Goal: Information Seeking & Learning: Learn about a topic

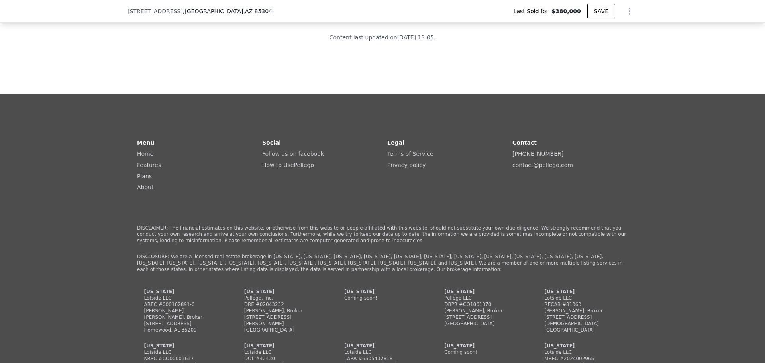
scroll to position [2073, 0]
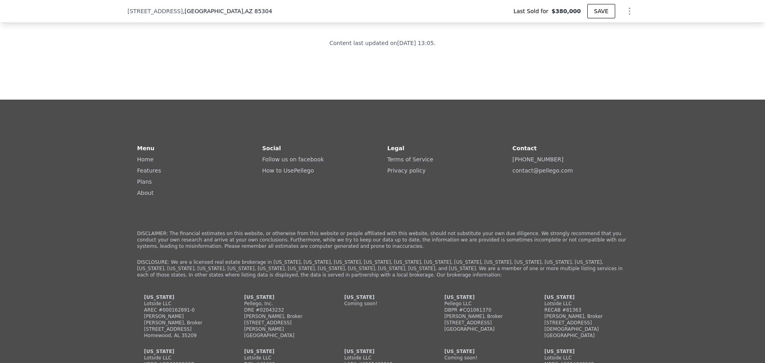
type input "$ 424,000"
type input "$ 337"
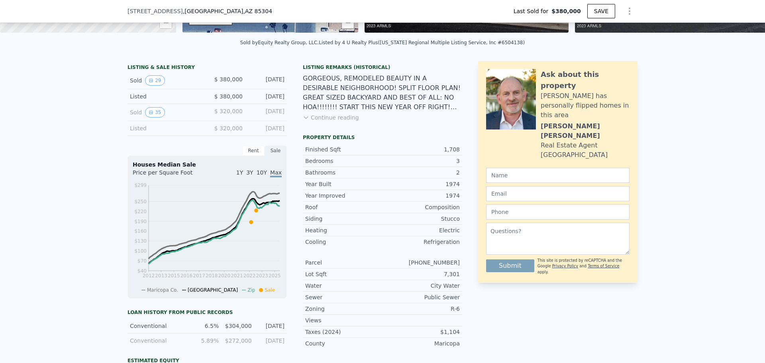
scroll to position [154, 0]
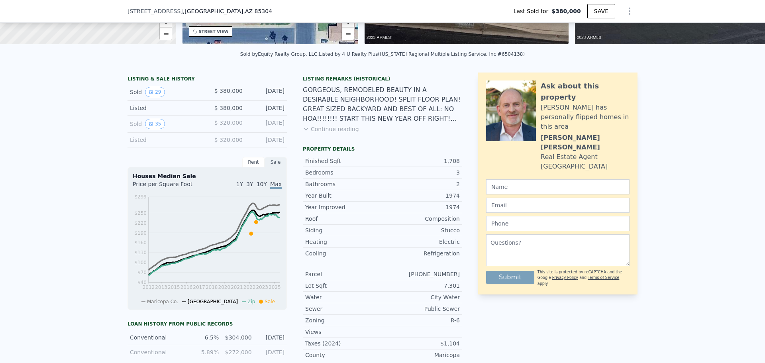
click at [324, 133] on button "Continue reading" at bounding box center [331, 129] width 56 height 8
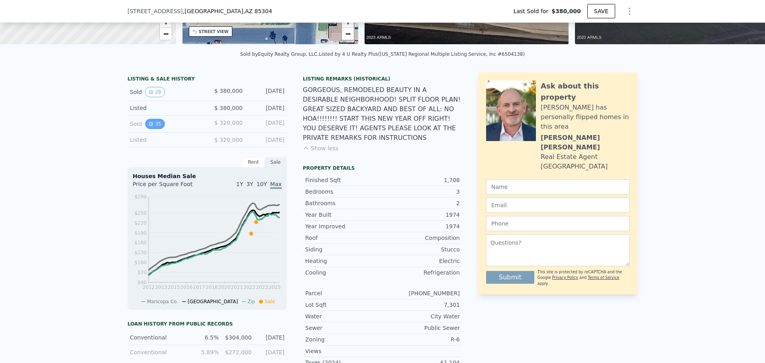
click at [158, 129] on button "35" at bounding box center [155, 124] width 20 height 10
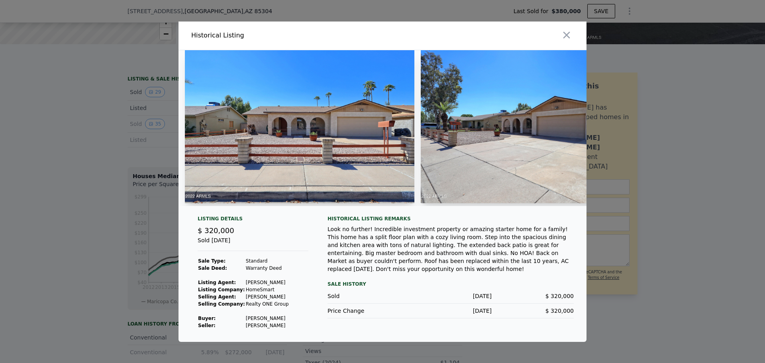
click at [331, 126] on img at bounding box center [300, 126] width 230 height 153
click at [234, 196] on img at bounding box center [300, 126] width 230 height 153
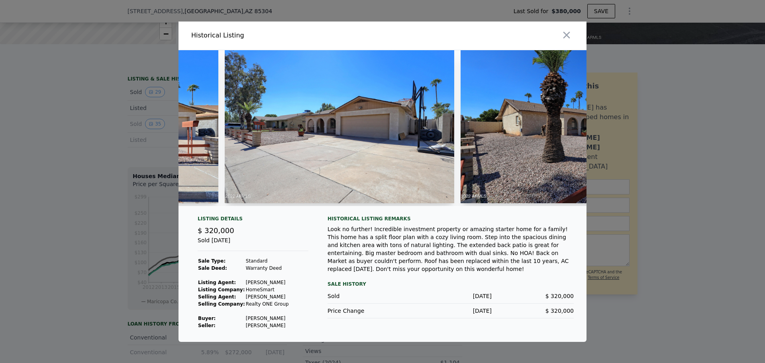
scroll to position [0, 201]
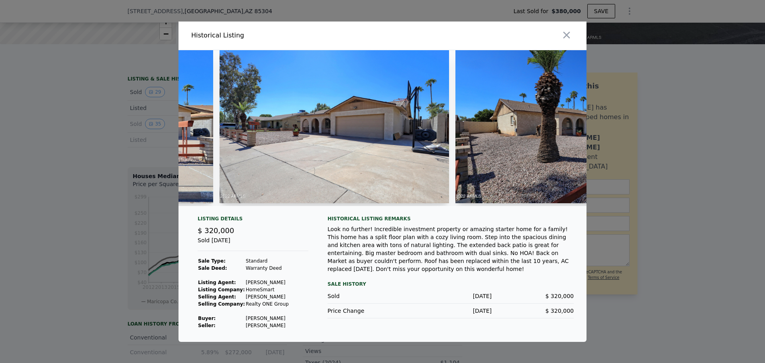
click at [279, 150] on img at bounding box center [335, 126] width 230 height 153
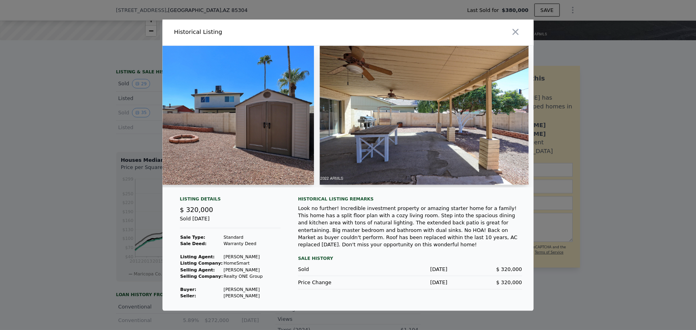
scroll to position [0, 7653]
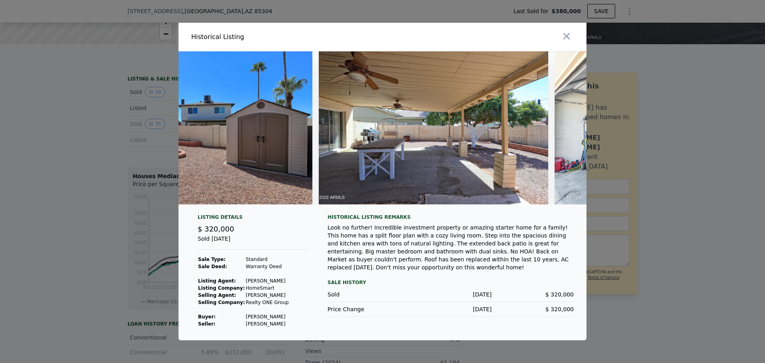
click at [424, 121] on img at bounding box center [434, 127] width 230 height 153
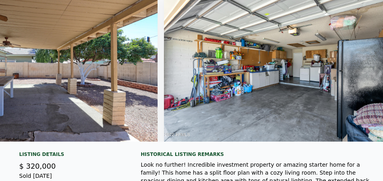
scroll to position [0, 7891]
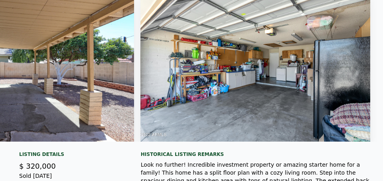
click at [93, 78] on img at bounding box center [19, 65] width 230 height 153
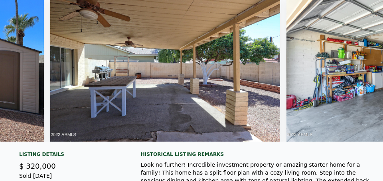
scroll to position [0, 7756]
